Goal: Task Accomplishment & Management: Complete application form

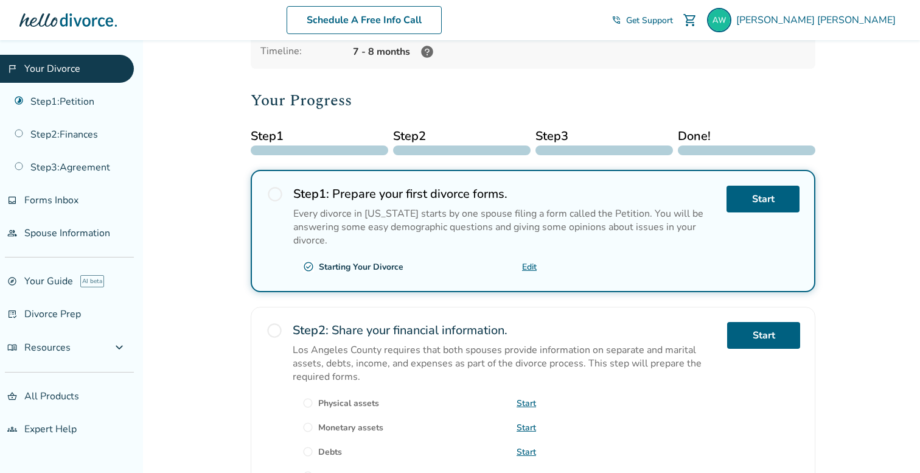
scroll to position [110, 0]
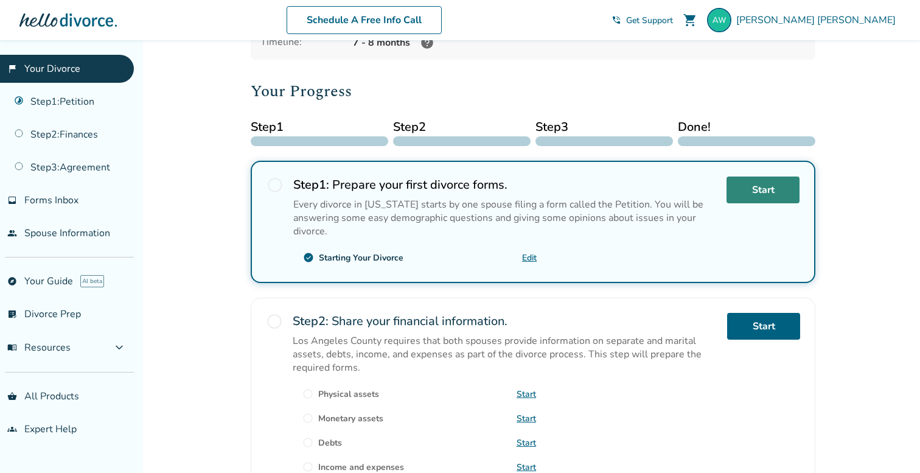
click at [744, 193] on link "Start" at bounding box center [763, 189] width 73 height 27
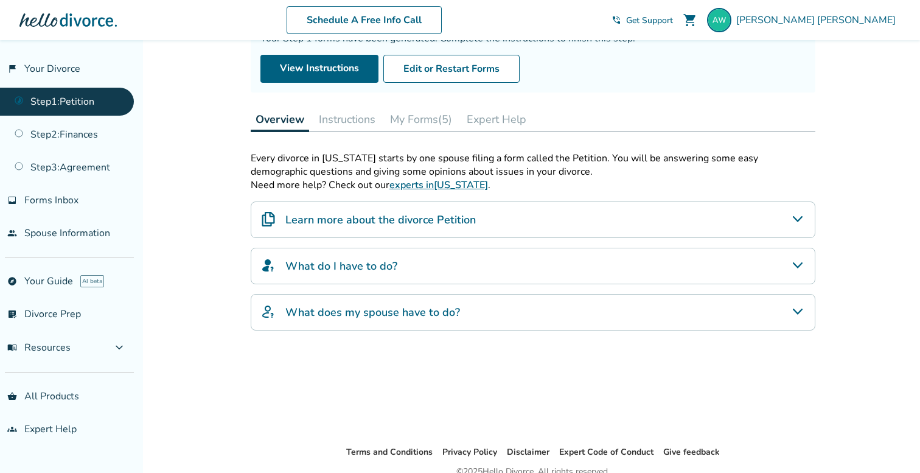
scroll to position [124, 0]
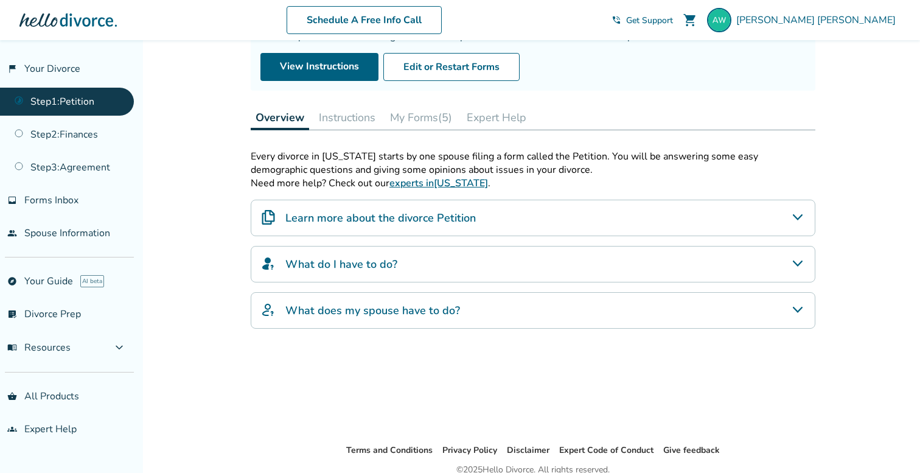
click at [444, 216] on h4 "Learn more about the divorce Petition" at bounding box center [380, 218] width 190 height 16
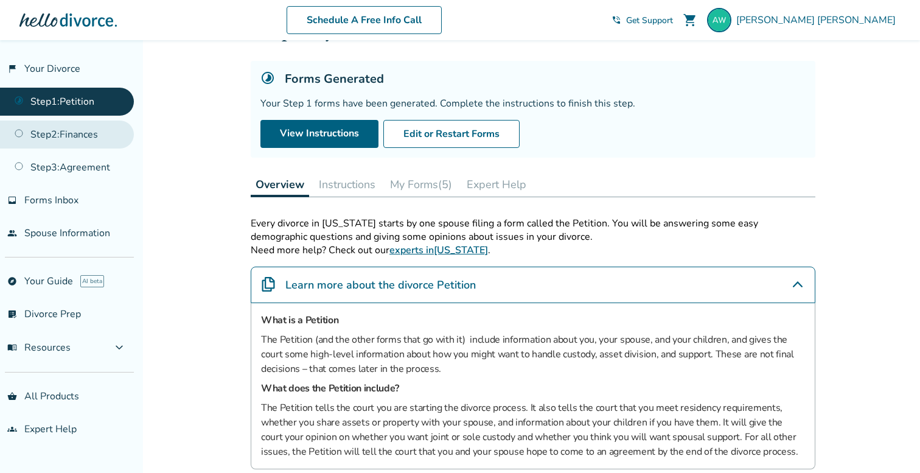
scroll to position [0, 0]
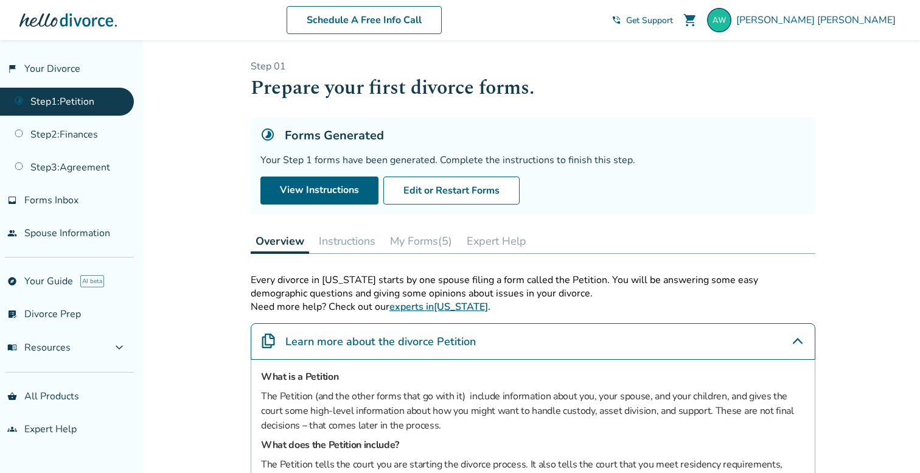
click at [422, 240] on button "My Forms (5)" at bounding box center [421, 241] width 72 height 24
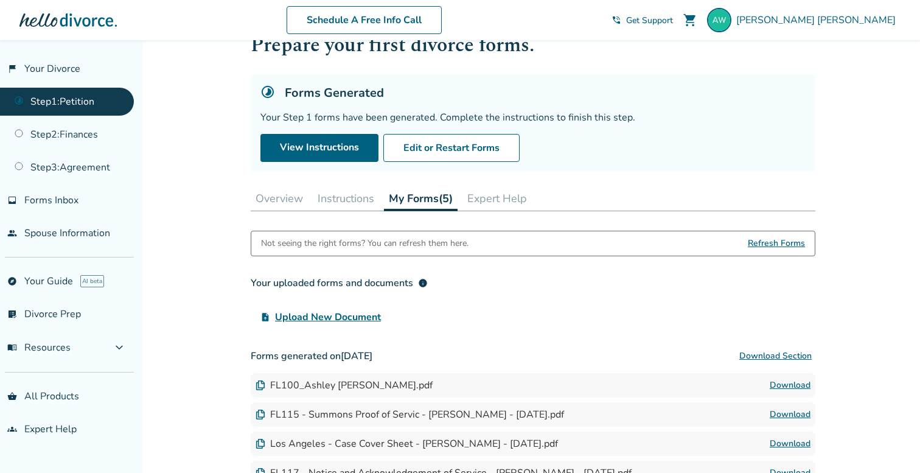
scroll to position [27, 0]
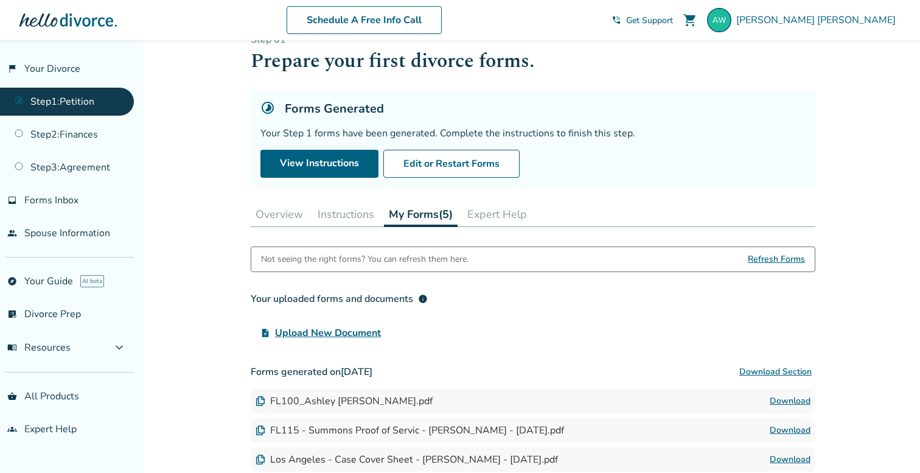
click at [673, 19] on span "Get Support" at bounding box center [649, 21] width 47 height 12
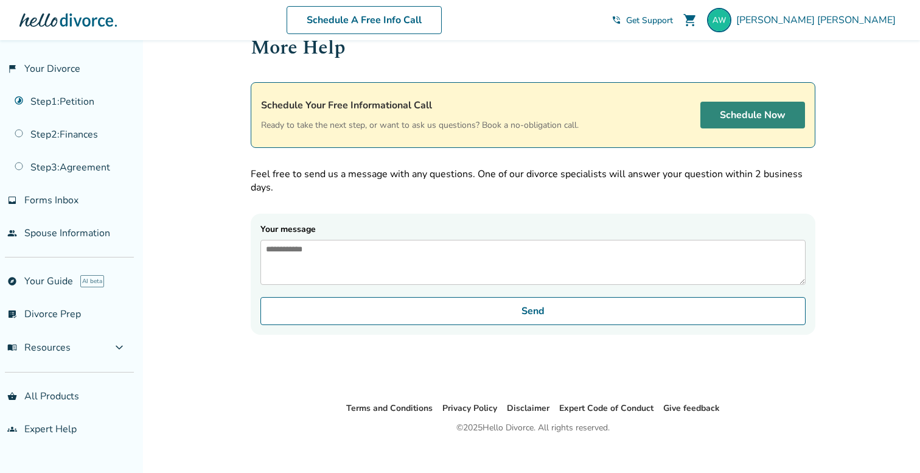
click at [776, 110] on link "Schedule Now" at bounding box center [753, 115] width 105 height 27
